Goal: Task Accomplishment & Management: Complete application form

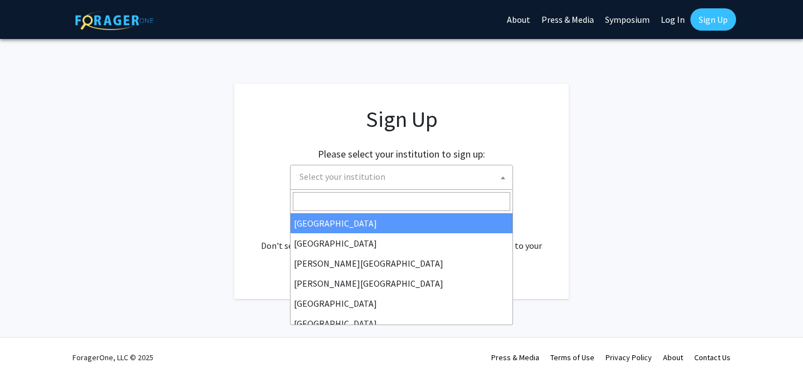
click at [473, 173] on span "Select your institution" at bounding box center [403, 177] width 217 height 23
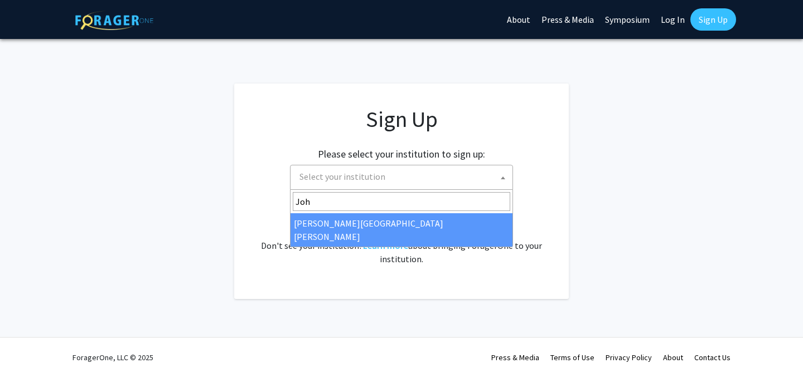
type input "[PERSON_NAME]"
select select "1"
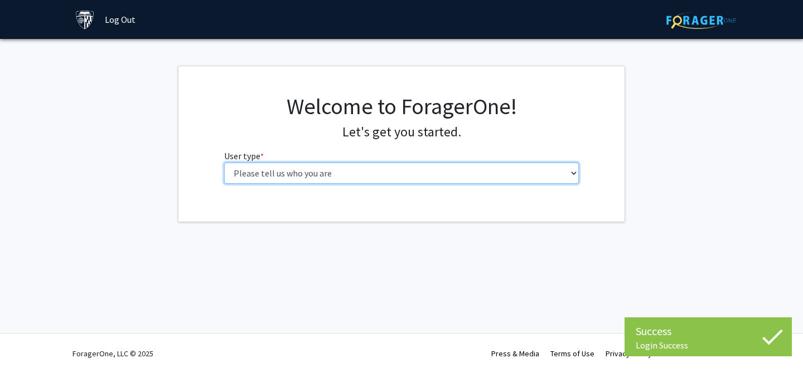
click at [467, 171] on select "Please tell us who you are Undergraduate Student Master's Student Doctoral Cand…" at bounding box center [401, 173] width 355 height 21
select select "2: masters"
click at [224, 163] on select "Please tell us who you are Undergraduate Student Master's Student Doctoral Cand…" at bounding box center [401, 173] width 355 height 21
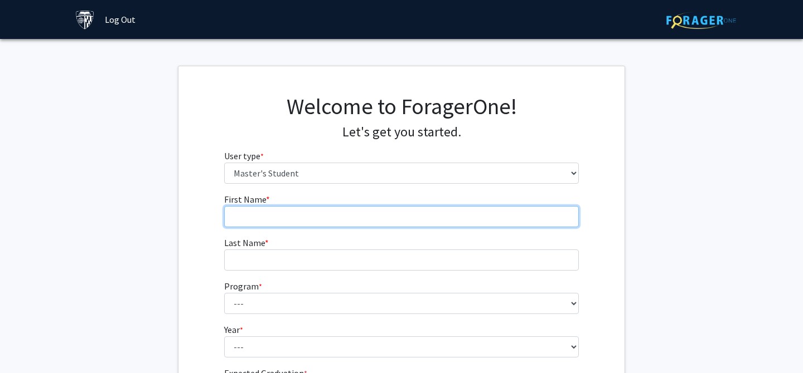
click at [451, 212] on input "First Name * required" at bounding box center [401, 216] width 355 height 21
type input "[PERSON_NAME]"
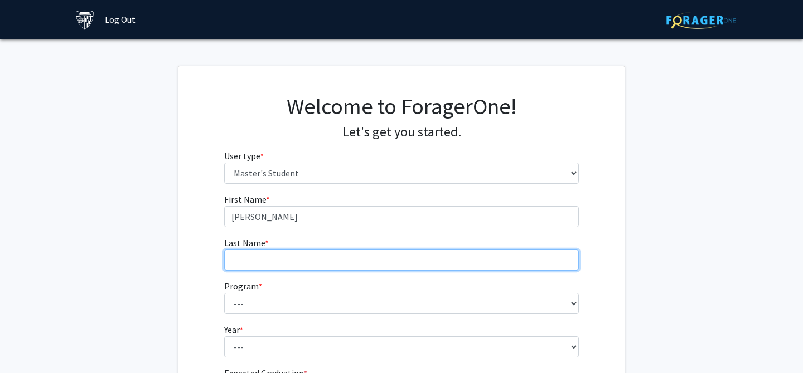
click at [431, 258] on input "Last Name * required" at bounding box center [401, 260] width 355 height 21
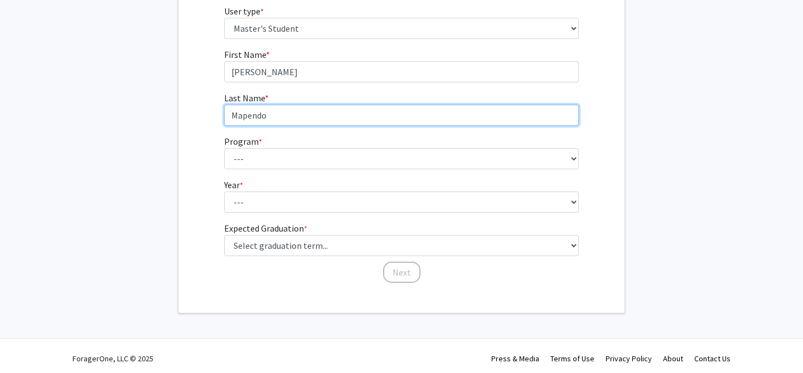
scroll to position [150, 0]
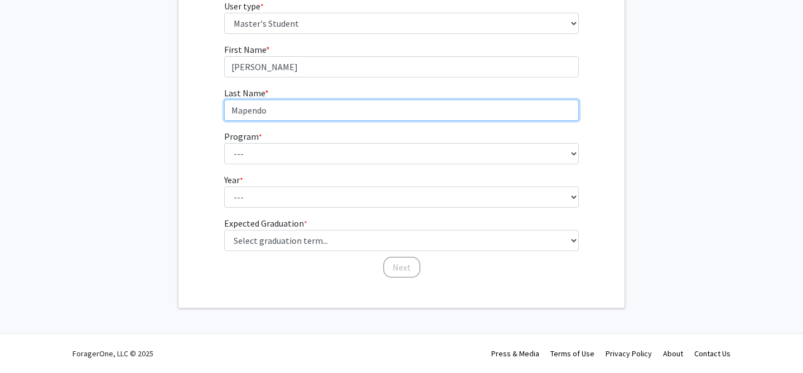
type input "Mapendo"
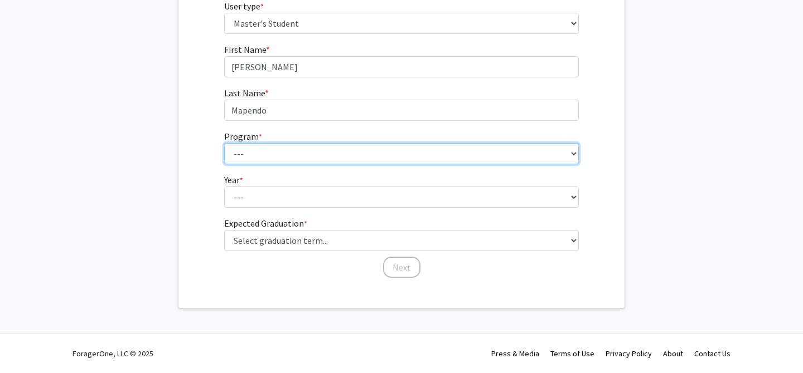
click at [365, 148] on select "--- Anatomy Education Applied and Computational Mathematics Applied Biomedical …" at bounding box center [401, 153] width 355 height 21
select select "15: 8"
click at [224, 143] on select "--- Anatomy Education Applied and Computational Mathematics Applied Biomedical …" at bounding box center [401, 153] width 355 height 21
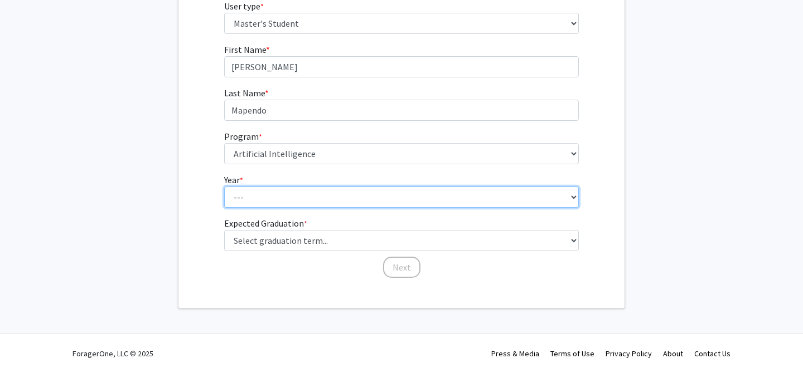
click at [344, 196] on select "--- First Year Second Year" at bounding box center [401, 197] width 355 height 21
select select "1: first_year"
click at [224, 187] on select "--- First Year Second Year" at bounding box center [401, 197] width 355 height 21
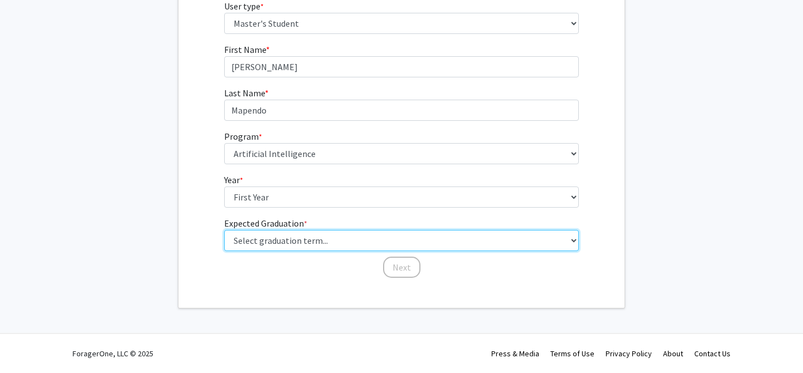
click at [341, 242] on select "Select graduation term... Spring 2025 Summer 2025 Fall 2025 Winter 2025 Spring …" at bounding box center [401, 240] width 355 height 21
select select "12: winter_2027"
click at [224, 230] on select "Select graduation term... Spring 2025 Summer 2025 Fall 2025 Winter 2025 Spring …" at bounding box center [401, 240] width 355 height 21
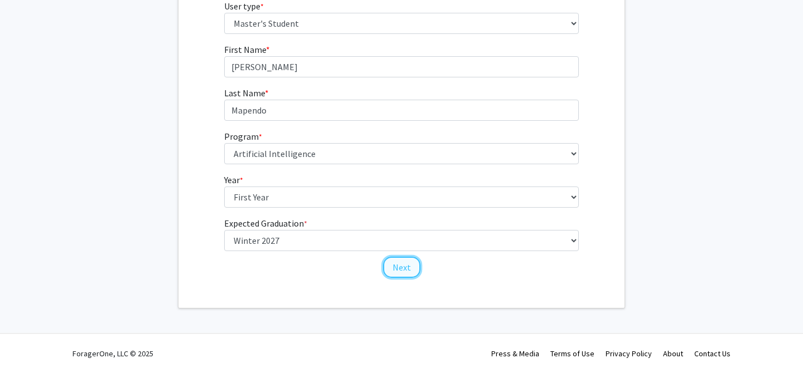
click at [392, 270] on button "Next" at bounding box center [401, 267] width 37 height 21
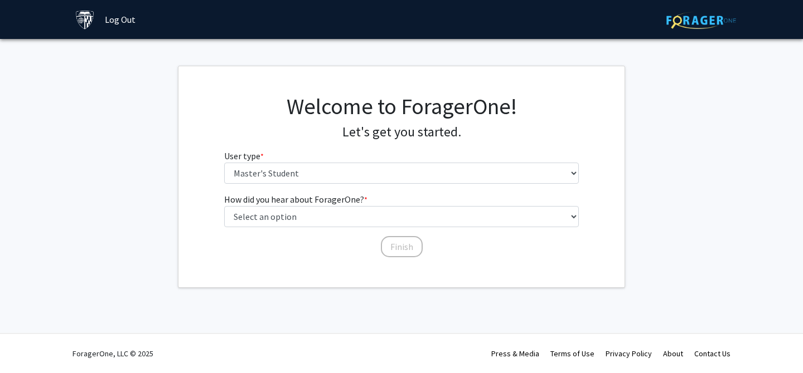
scroll to position [0, 0]
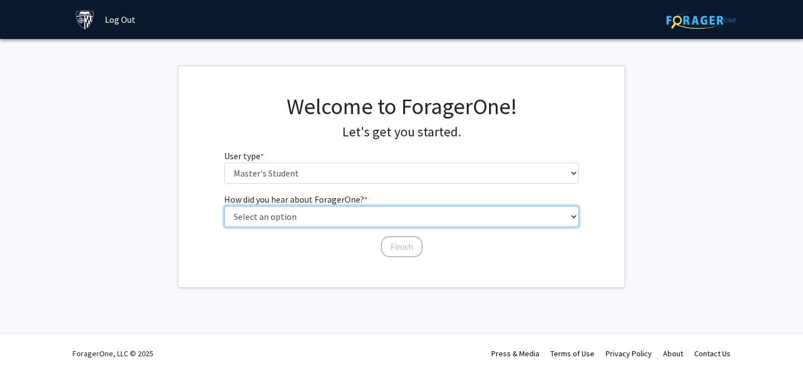
click at [359, 211] on select "Select an option Peer/student recommendation Faculty/staff recommendation Unive…" at bounding box center [401, 216] width 355 height 21
select select "3: university_website"
click at [224, 206] on select "Select an option Peer/student recommendation Faculty/staff recommendation Unive…" at bounding box center [401, 216] width 355 height 21
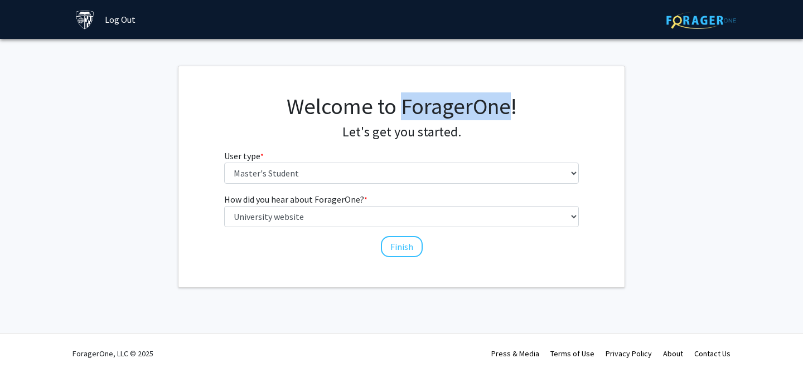
drag, startPoint x: 402, startPoint y: 104, endPoint x: 503, endPoint y: 98, distance: 101.0
click at [503, 98] on h1 "Welcome to ForagerOne!" at bounding box center [401, 106] width 355 height 27
copy h1 "ForagerOn"
click at [412, 249] on button "Finish" at bounding box center [402, 246] width 42 height 21
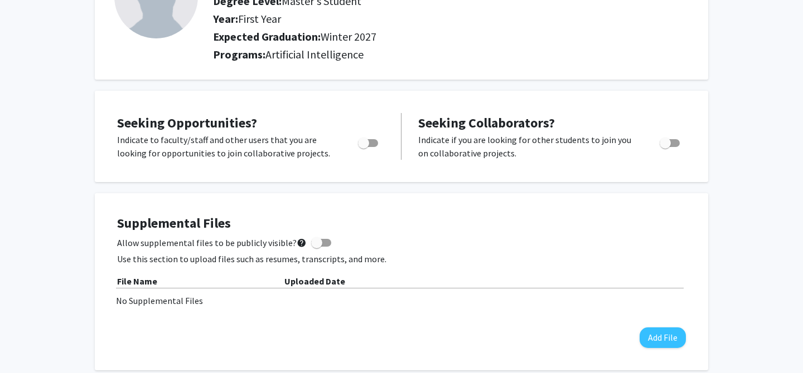
scroll to position [123, 0]
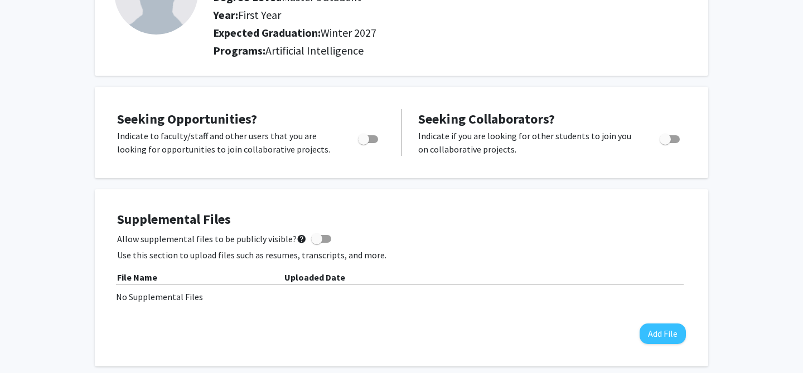
click at [370, 138] on span "Toggle" at bounding box center [368, 139] width 20 height 8
click at [363, 143] on input "Are you actively seeking opportunities?" at bounding box center [363, 143] width 1 height 1
checkbox input "true"
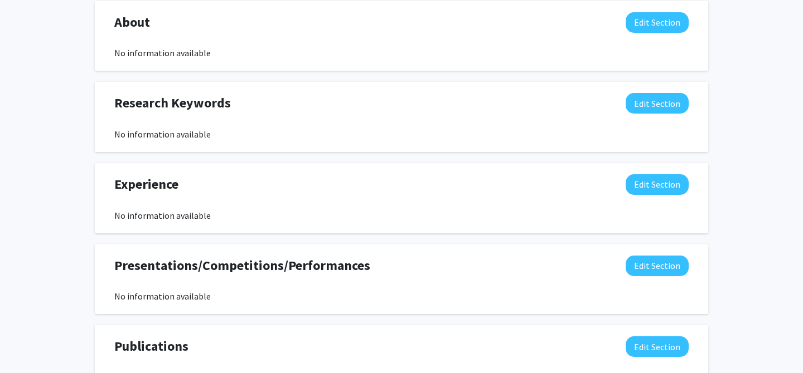
scroll to position [528, 0]
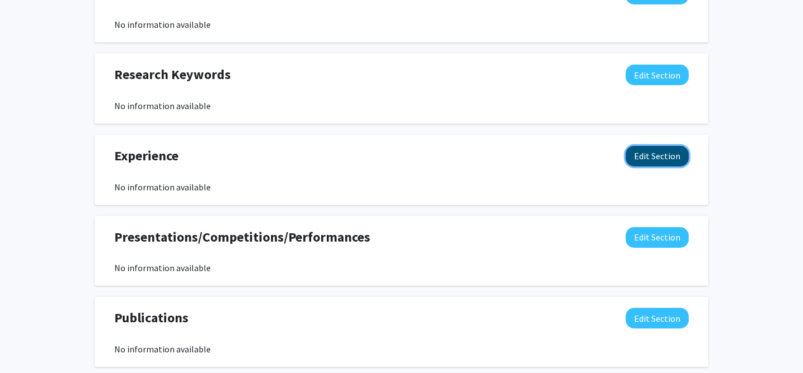
click at [673, 149] on button "Edit Section" at bounding box center [656, 156] width 63 height 21
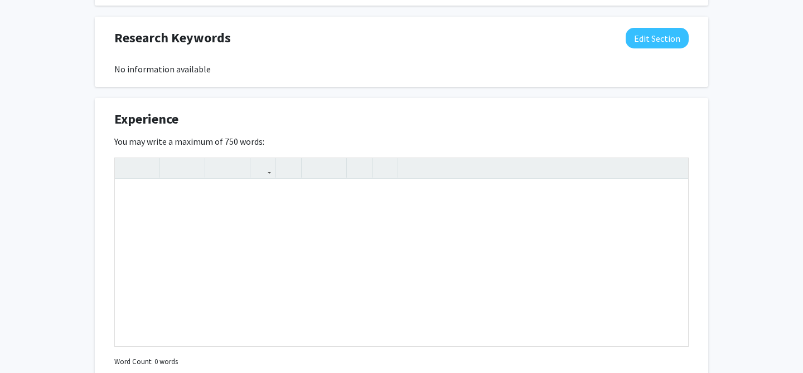
scroll to position [603, 0]
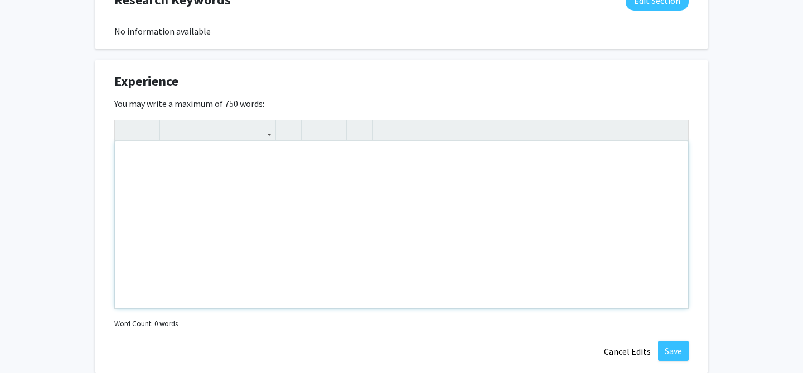
click at [634, 163] on div "Note to users with screen readers: Please deactivate our accessibility plugin f…" at bounding box center [401, 225] width 573 height 167
click at [635, 356] on button "Cancel Edits" at bounding box center [626, 351] width 61 height 21
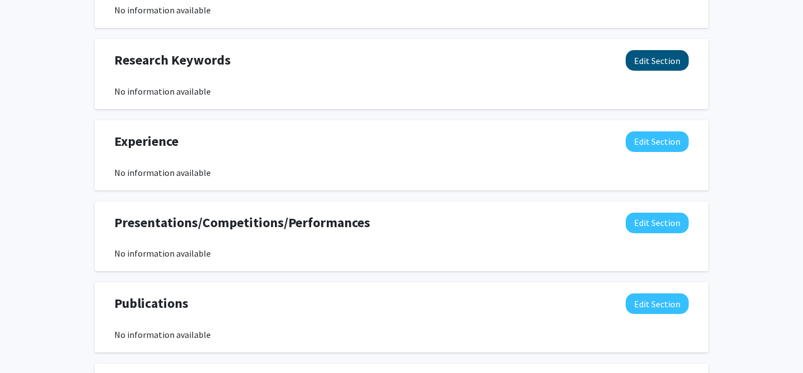
scroll to position [544, 0]
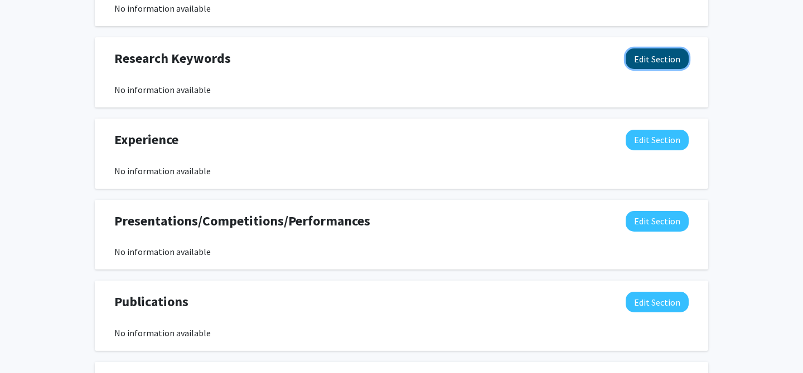
click at [671, 60] on button "Edit Section" at bounding box center [656, 58] width 63 height 21
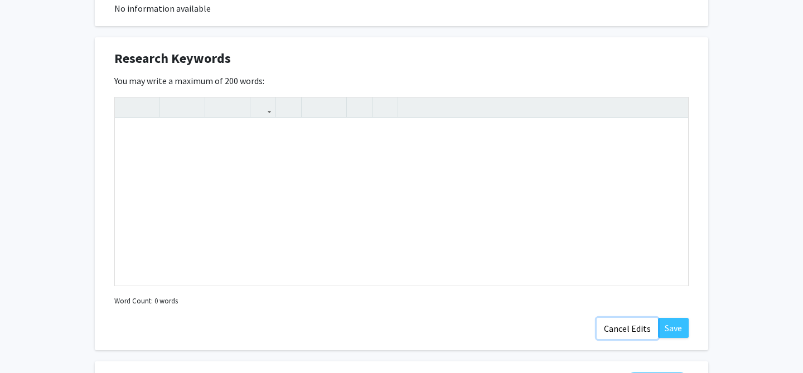
click at [616, 329] on button "Cancel Edits" at bounding box center [626, 328] width 61 height 21
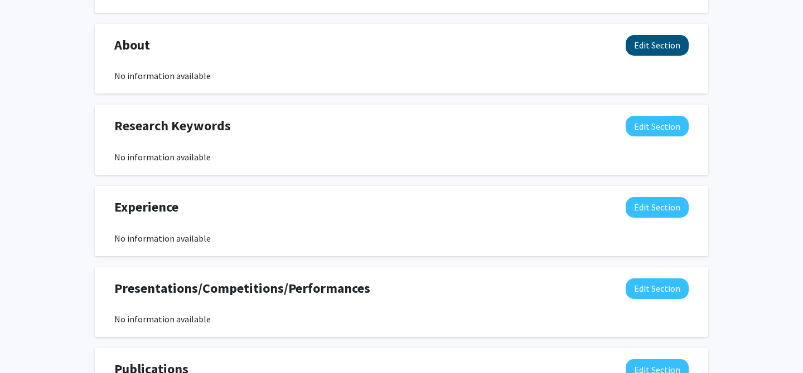
scroll to position [475, 0]
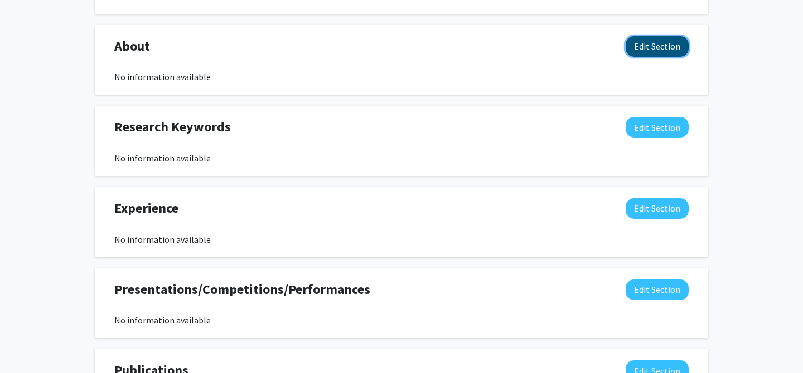
click at [657, 37] on button "Edit Section" at bounding box center [656, 46] width 63 height 21
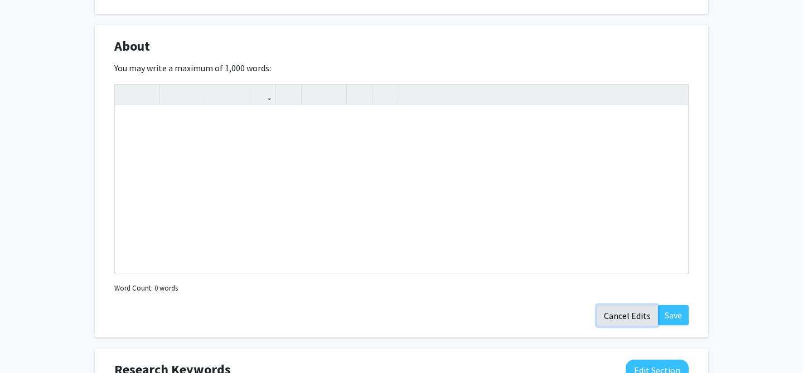
click at [613, 312] on button "Cancel Edits" at bounding box center [626, 315] width 61 height 21
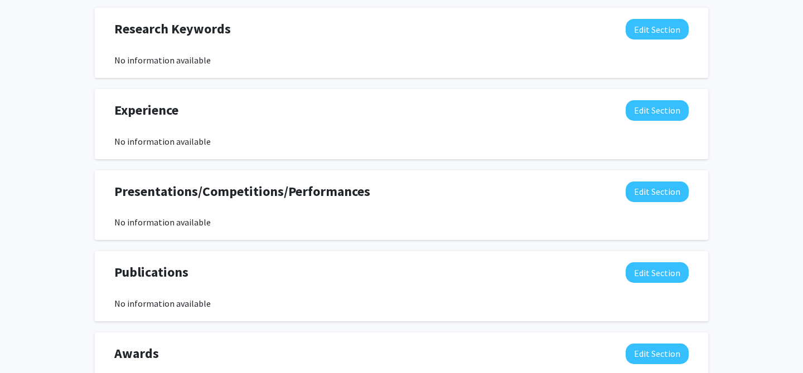
scroll to position [668, 0]
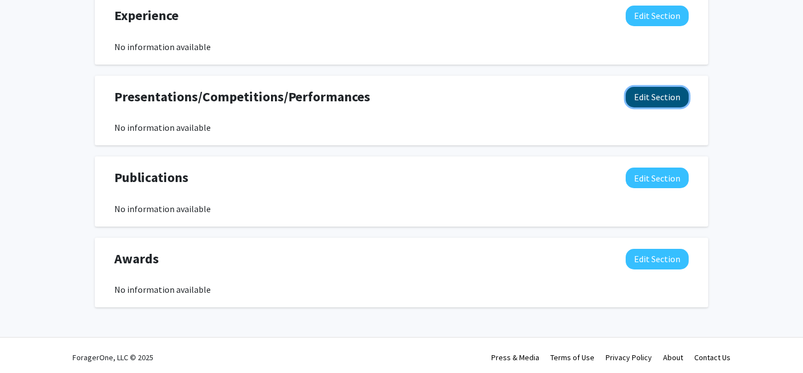
click at [655, 98] on button "Edit Section" at bounding box center [656, 97] width 63 height 21
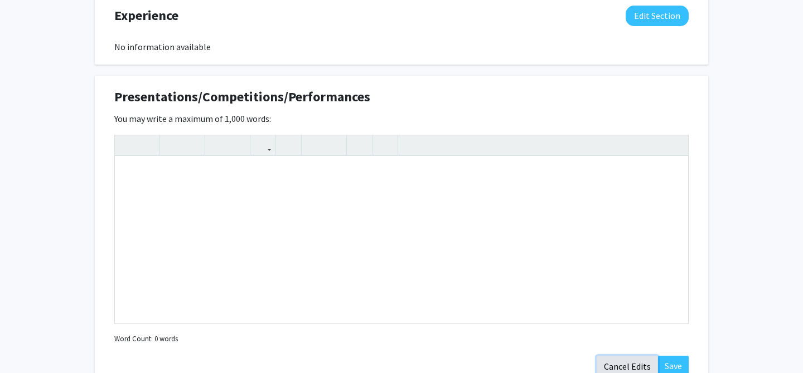
click at [621, 364] on button "Cancel Edits" at bounding box center [626, 366] width 61 height 21
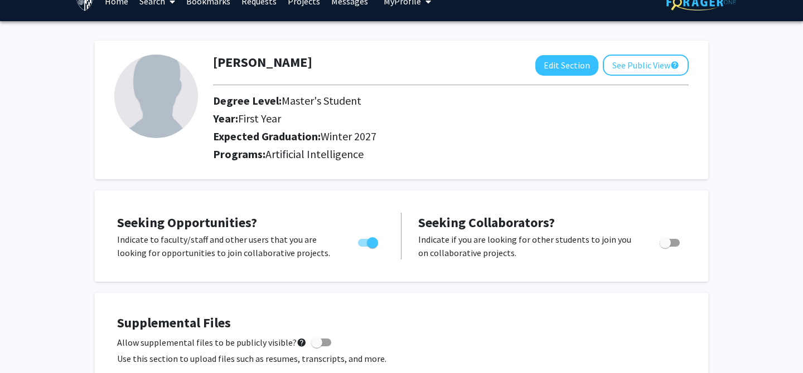
scroll to position [0, 0]
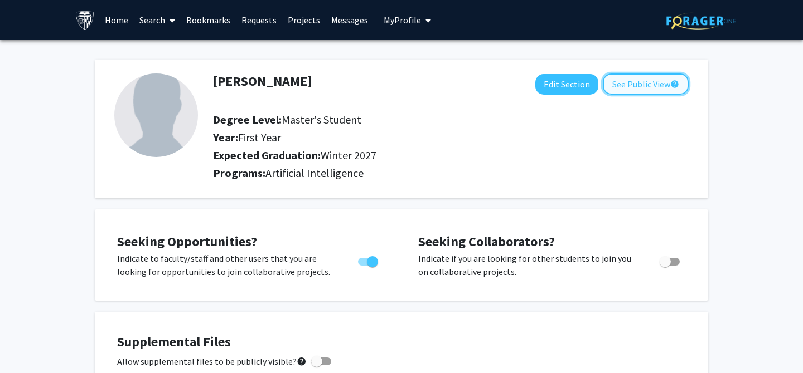
click at [638, 91] on button "See Public View help" at bounding box center [646, 84] width 86 height 21
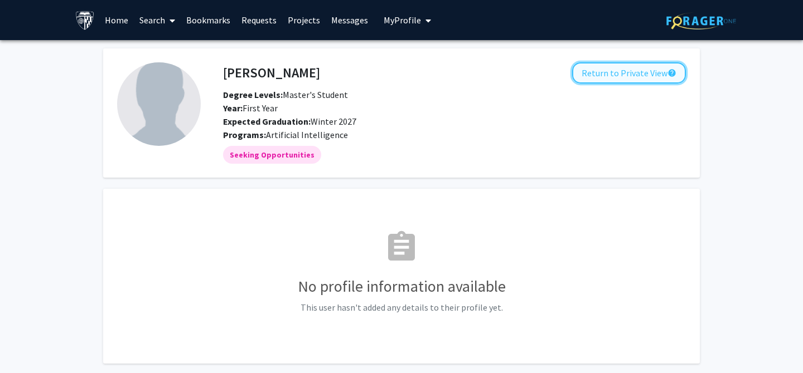
click at [635, 78] on button "Return to Private View help" at bounding box center [629, 72] width 114 height 21
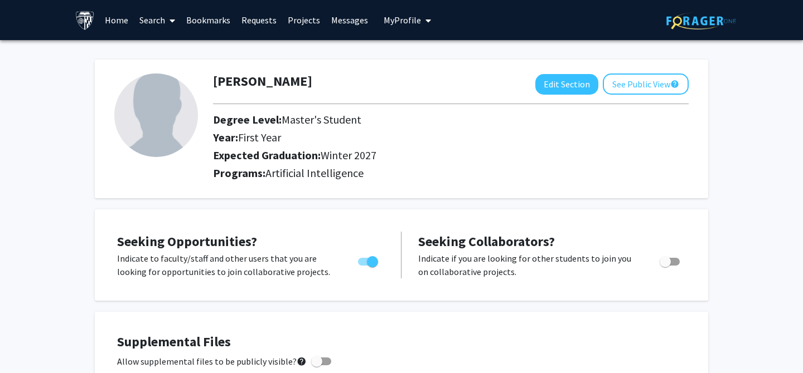
click at [308, 16] on link "Projects" at bounding box center [303, 20] width 43 height 39
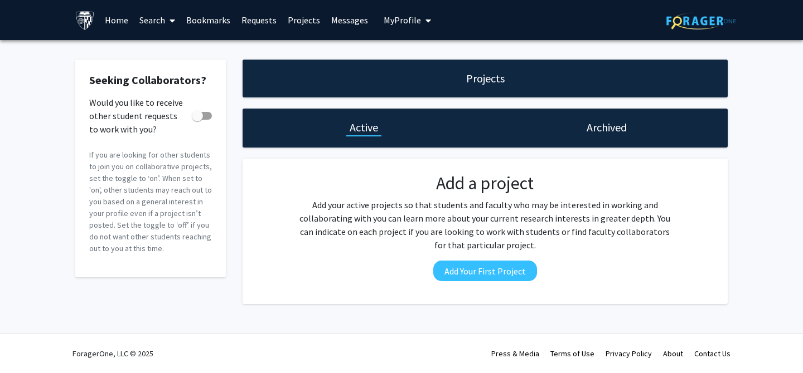
click at [157, 17] on link "Search" at bounding box center [157, 20] width 47 height 39
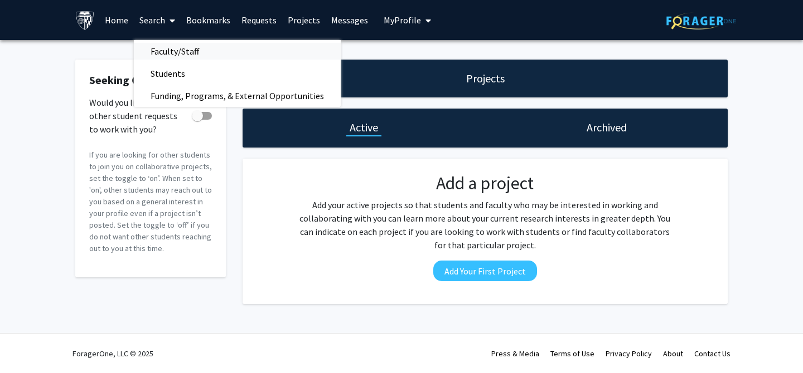
click at [171, 53] on span "Faculty/Staff" at bounding box center [175, 51] width 82 height 22
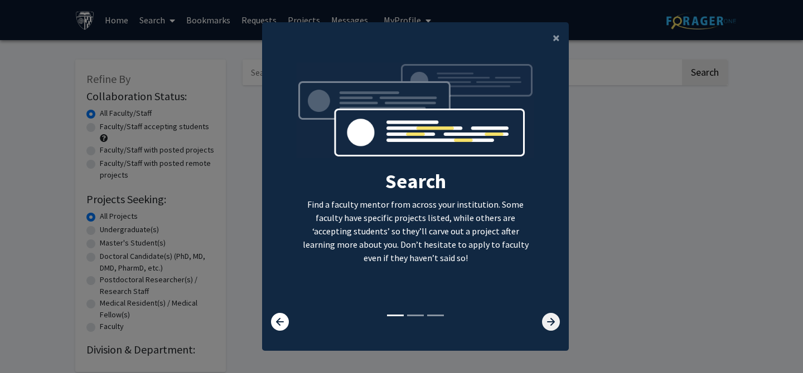
click at [546, 317] on icon at bounding box center [551, 322] width 18 height 18
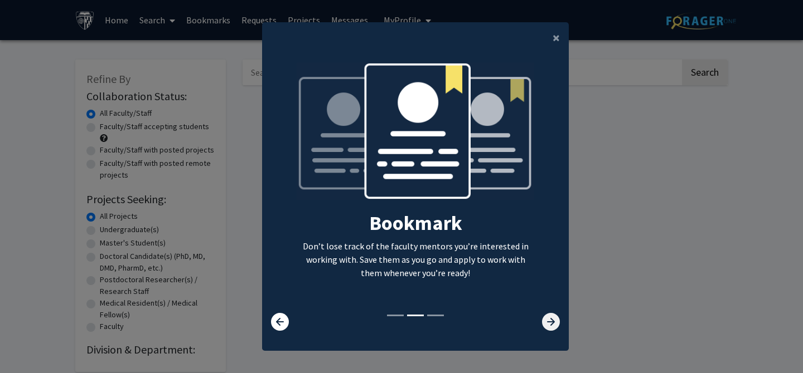
click at [546, 317] on icon at bounding box center [551, 322] width 18 height 18
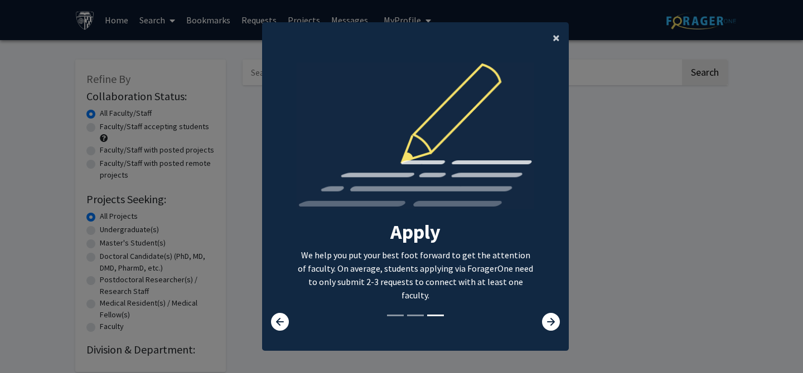
click at [557, 38] on span "×" at bounding box center [555, 37] width 7 height 17
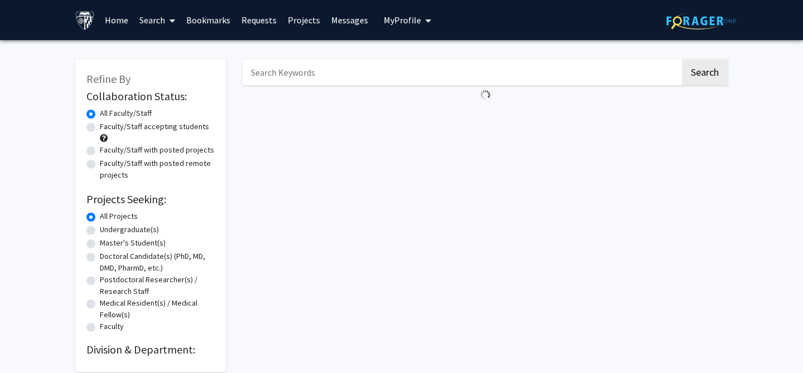
click at [139, 242] on label "Master's Student(s)" at bounding box center [133, 243] width 66 height 12
click at [107, 242] on input "Master's Student(s)" at bounding box center [103, 240] width 7 height 7
radio input "true"
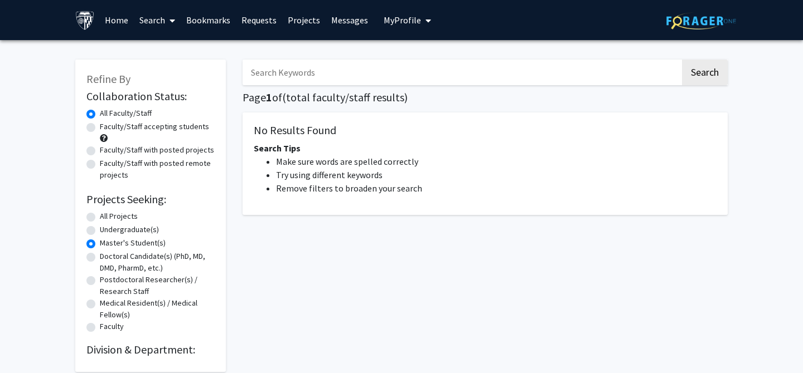
click at [138, 238] on label "Master's Student(s)" at bounding box center [133, 243] width 66 height 12
click at [107, 238] on input "Master's Student(s)" at bounding box center [103, 240] width 7 height 7
click at [142, 227] on label "Undergraduate(s)" at bounding box center [129, 230] width 59 height 12
click at [107, 227] on input "Undergraduate(s)" at bounding box center [103, 227] width 7 height 7
radio input "true"
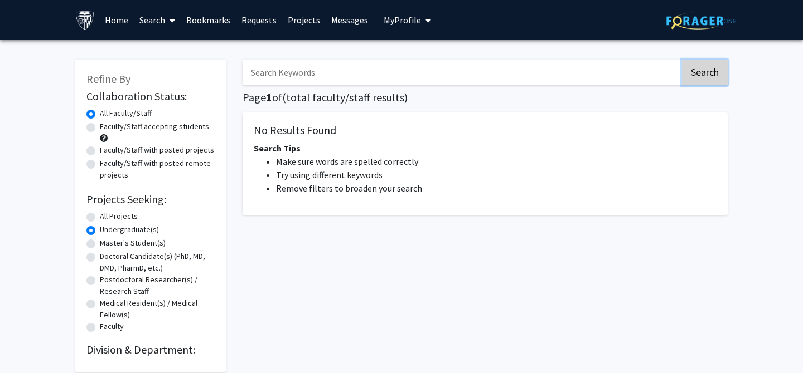
click at [723, 71] on button "Search" at bounding box center [705, 73] width 46 height 26
radio input "true"
click at [349, 82] on input "Search Keywords" at bounding box center [461, 73] width 438 height 26
click at [164, 18] on link "Search" at bounding box center [157, 20] width 47 height 39
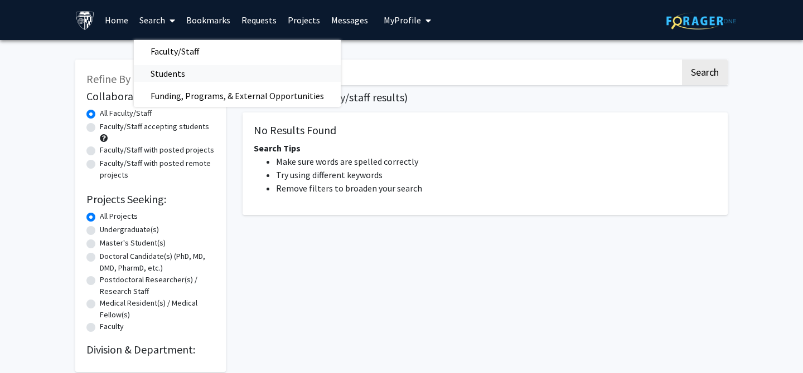
click at [164, 75] on span "Students" at bounding box center [168, 73] width 68 height 22
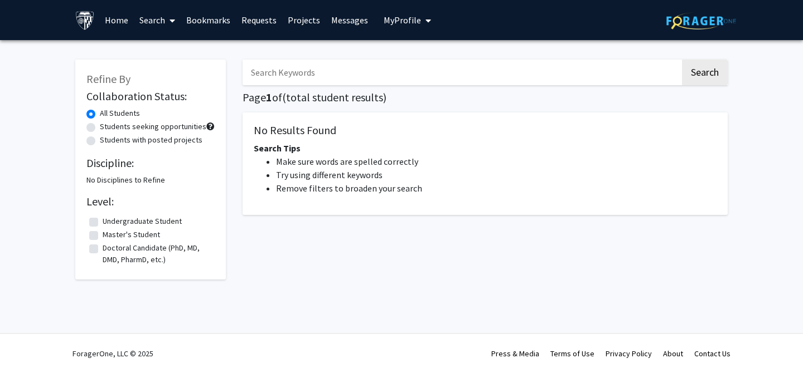
click at [161, 22] on link "Search" at bounding box center [157, 20] width 47 height 39
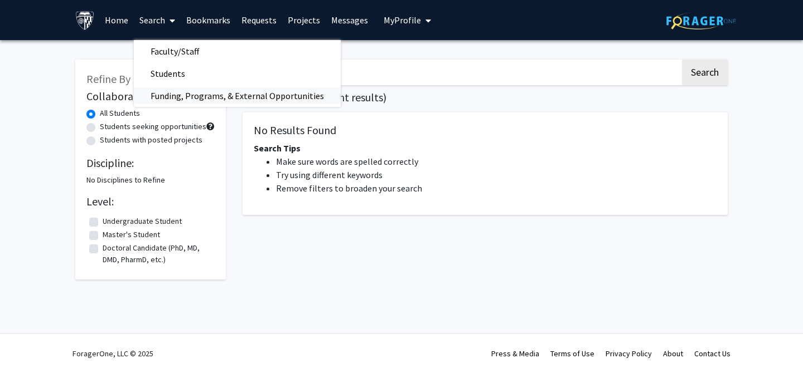
click at [166, 96] on span "Funding, Programs, & External Opportunities" at bounding box center [237, 96] width 207 height 22
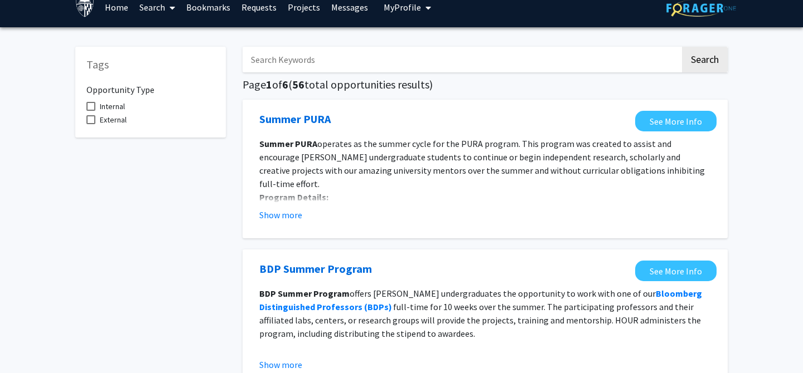
scroll to position [13, 0]
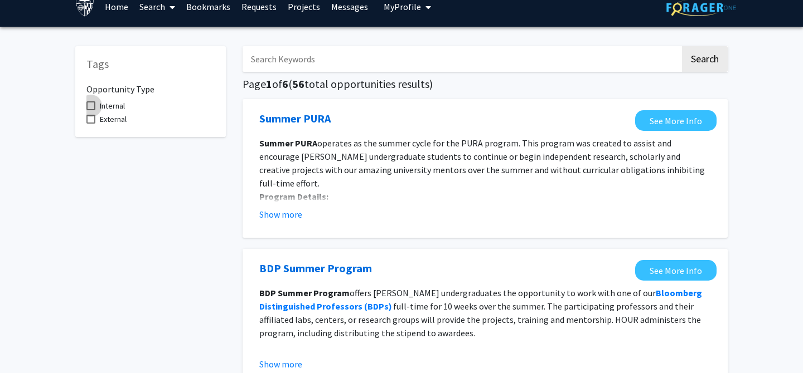
click at [120, 105] on span "Internal" at bounding box center [112, 105] width 25 height 13
click at [91, 110] on input "Internal" at bounding box center [90, 110] width 1 height 1
checkbox input "true"
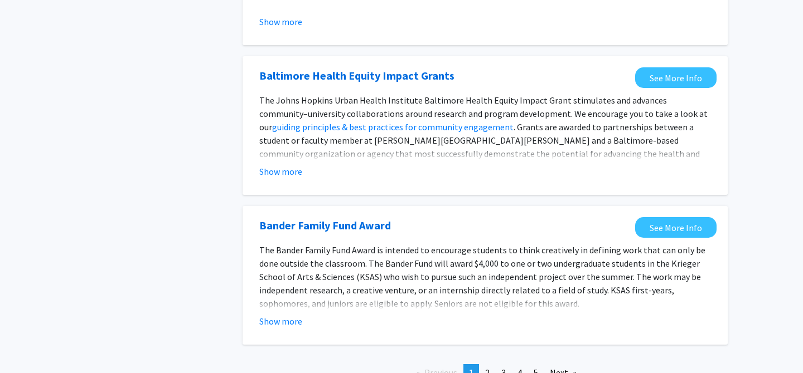
scroll to position [1287, 0]
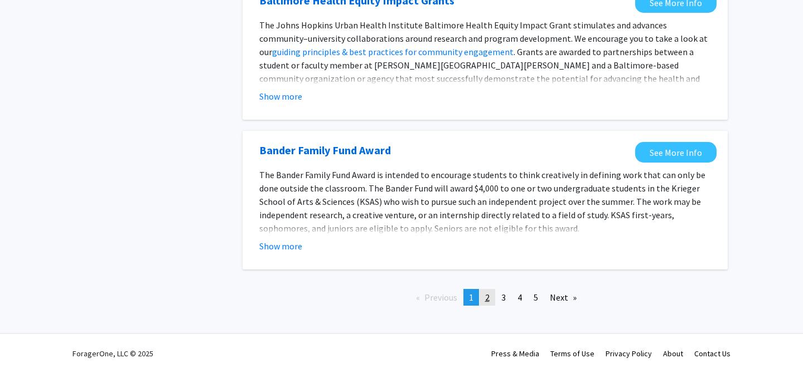
click at [491, 300] on link "page 2" at bounding box center [487, 297] width 16 height 17
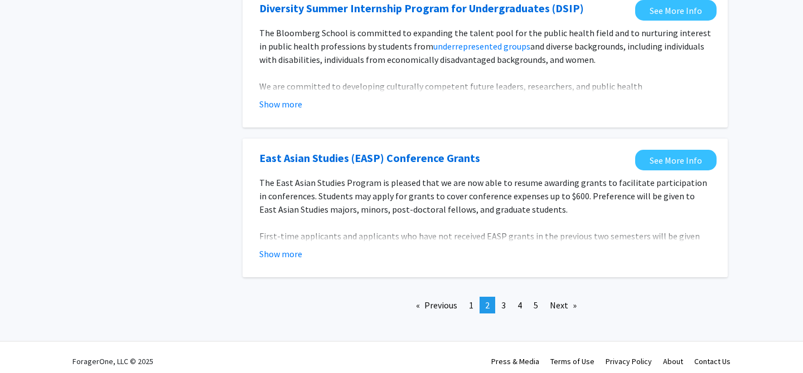
scroll to position [1340, 0]
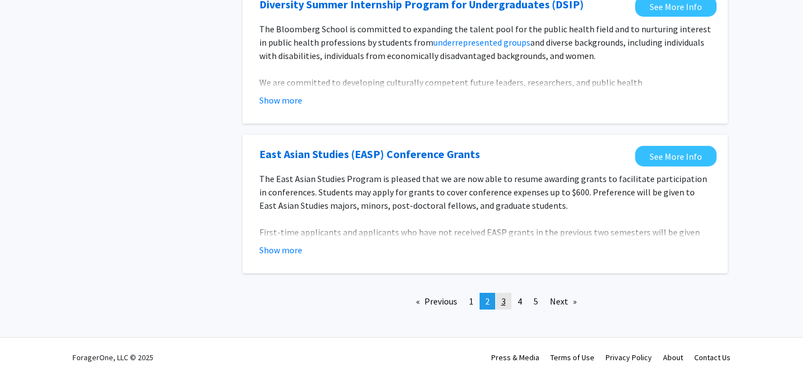
click at [504, 298] on span "3" at bounding box center [503, 301] width 4 height 11
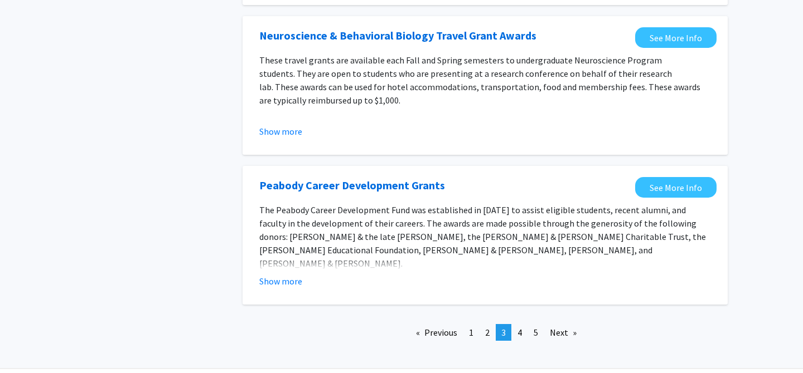
scroll to position [1313, 0]
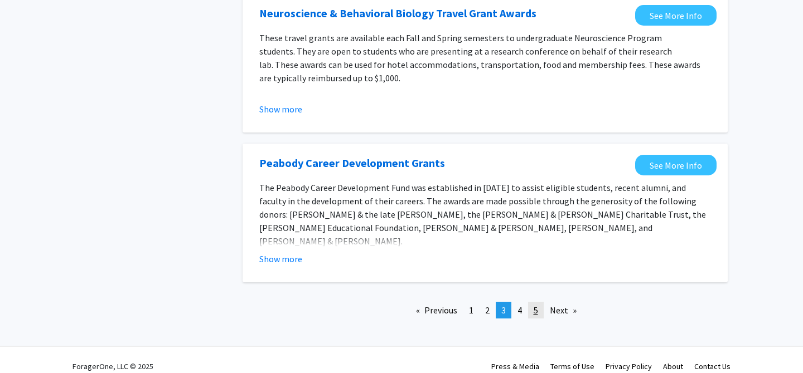
click at [528, 302] on link "page 5" at bounding box center [536, 310] width 16 height 17
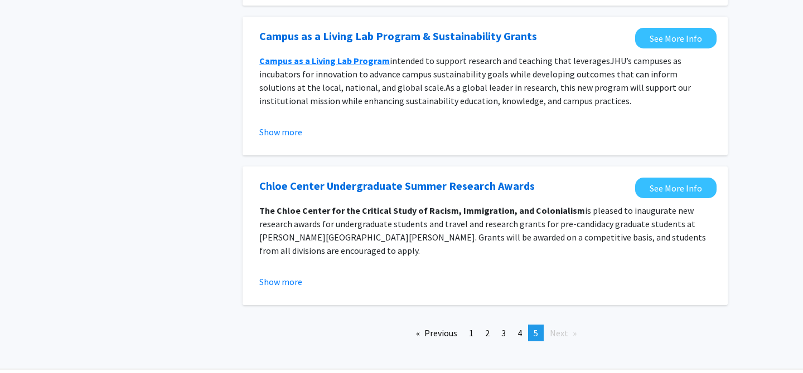
scroll to position [1149, 0]
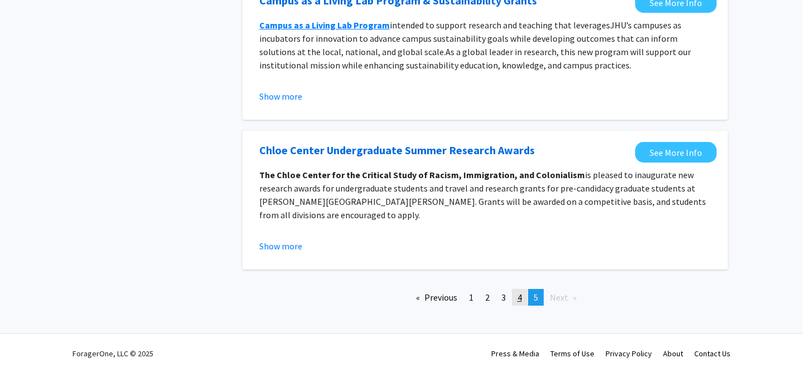
click at [516, 297] on link "page 4" at bounding box center [520, 297] width 16 height 17
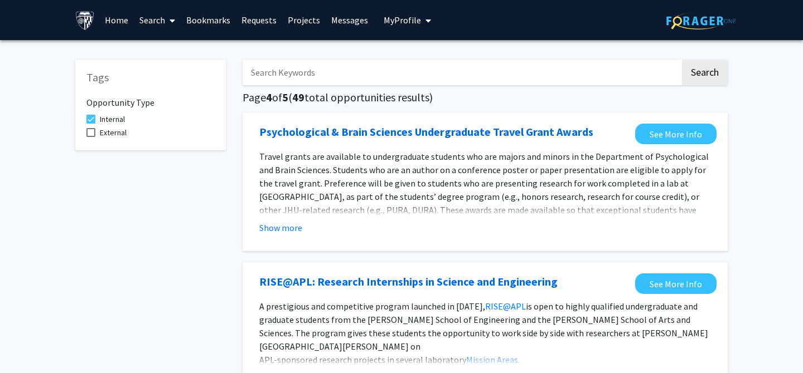
click at [122, 132] on span "External" at bounding box center [113, 132] width 27 height 13
click at [91, 137] on input "External" at bounding box center [90, 137] width 1 height 1
checkbox input "true"
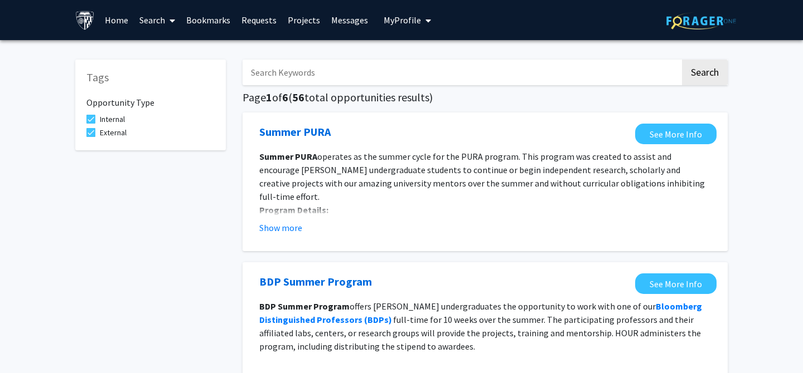
click at [120, 120] on span "Internal" at bounding box center [112, 119] width 25 height 13
click at [91, 124] on input "Internal" at bounding box center [90, 124] width 1 height 1
checkbox input "false"
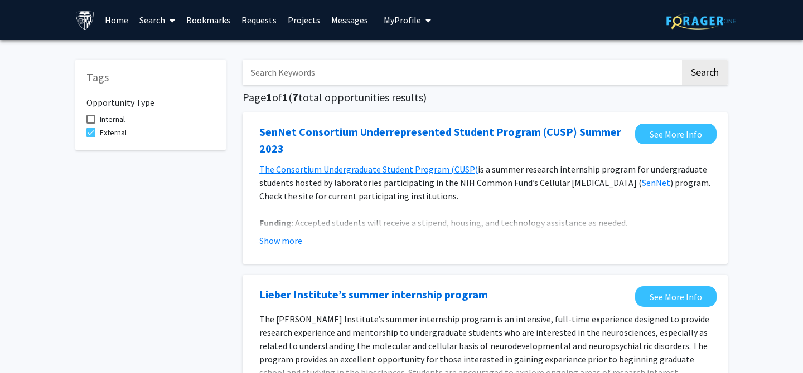
click at [250, 18] on link "Requests" at bounding box center [259, 20] width 46 height 39
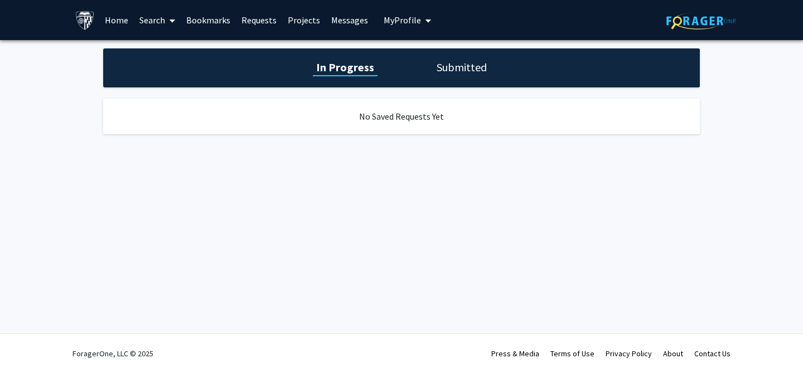
click at [226, 23] on link "Bookmarks" at bounding box center [208, 20] width 55 height 39
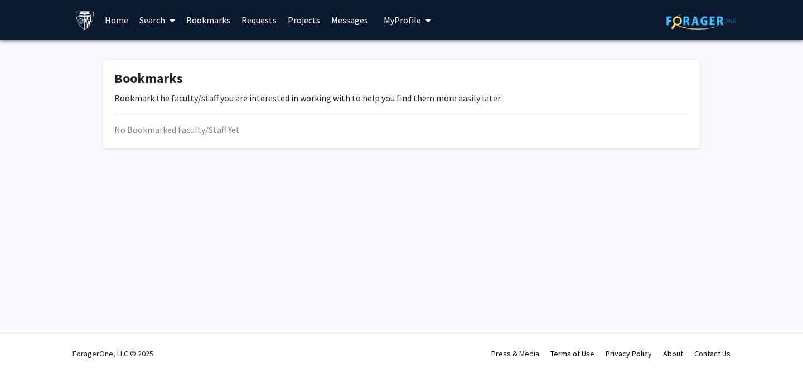
click at [128, 14] on link "Home" at bounding box center [116, 20] width 35 height 39
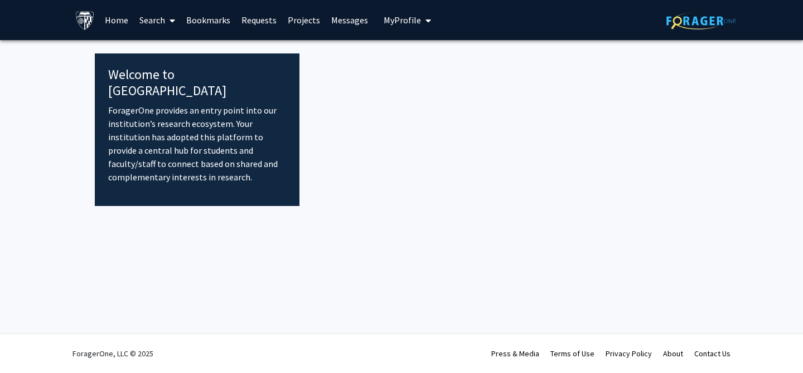
click at [384, 17] on span "My Profile" at bounding box center [401, 19] width 37 height 11
click at [419, 61] on span "View Profile" at bounding box center [452, 64] width 67 height 12
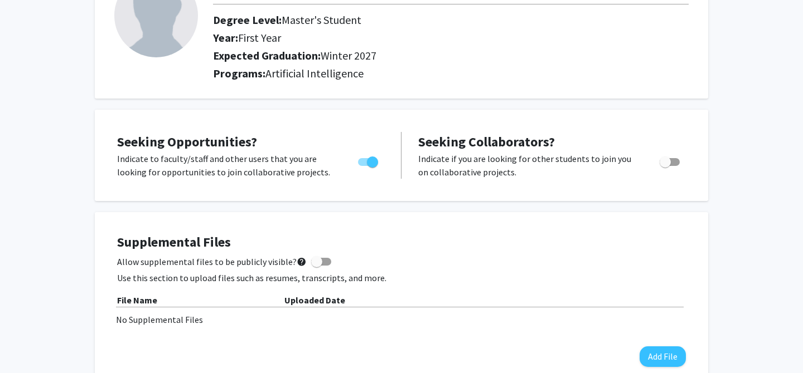
scroll to position [259, 0]
